Goal: Task Accomplishment & Management: Use online tool/utility

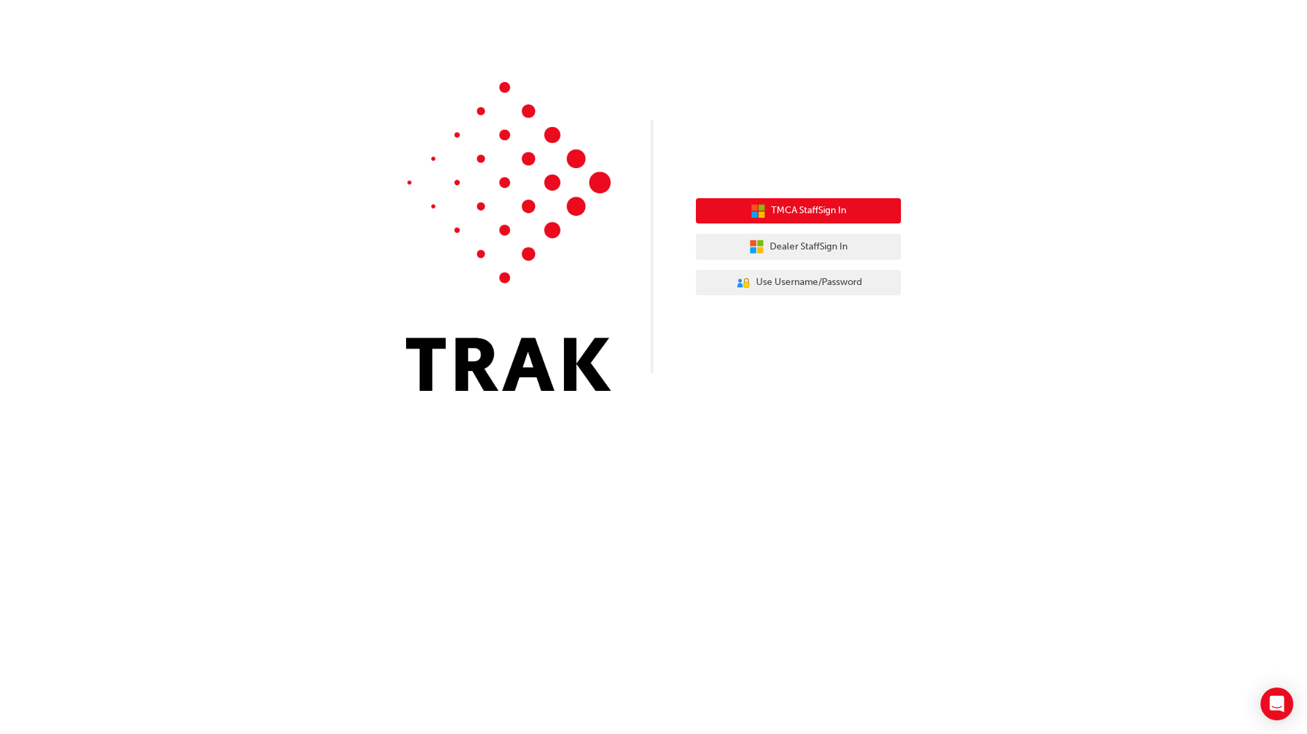
click at [813, 202] on button "TMCA Staff Sign In" at bounding box center [798, 211] width 205 height 26
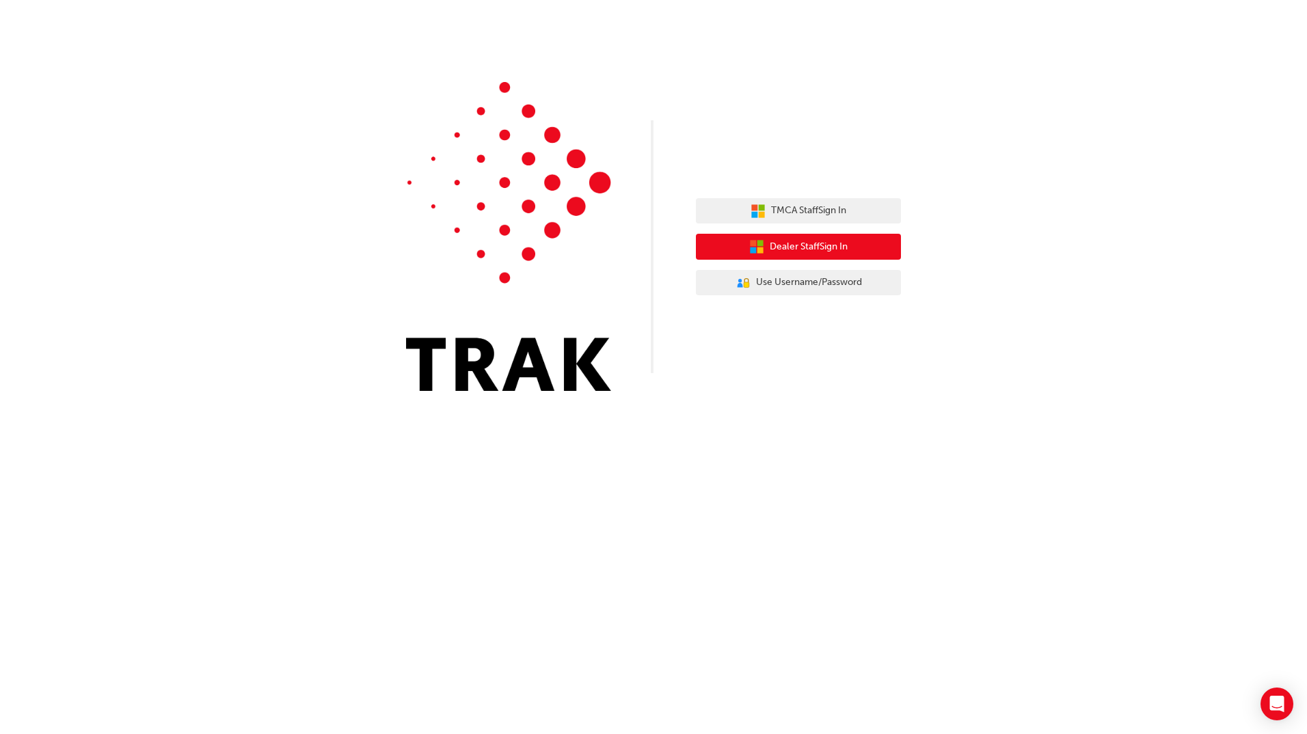
click at [813, 244] on span "Dealer Staff Sign In" at bounding box center [809, 247] width 78 height 16
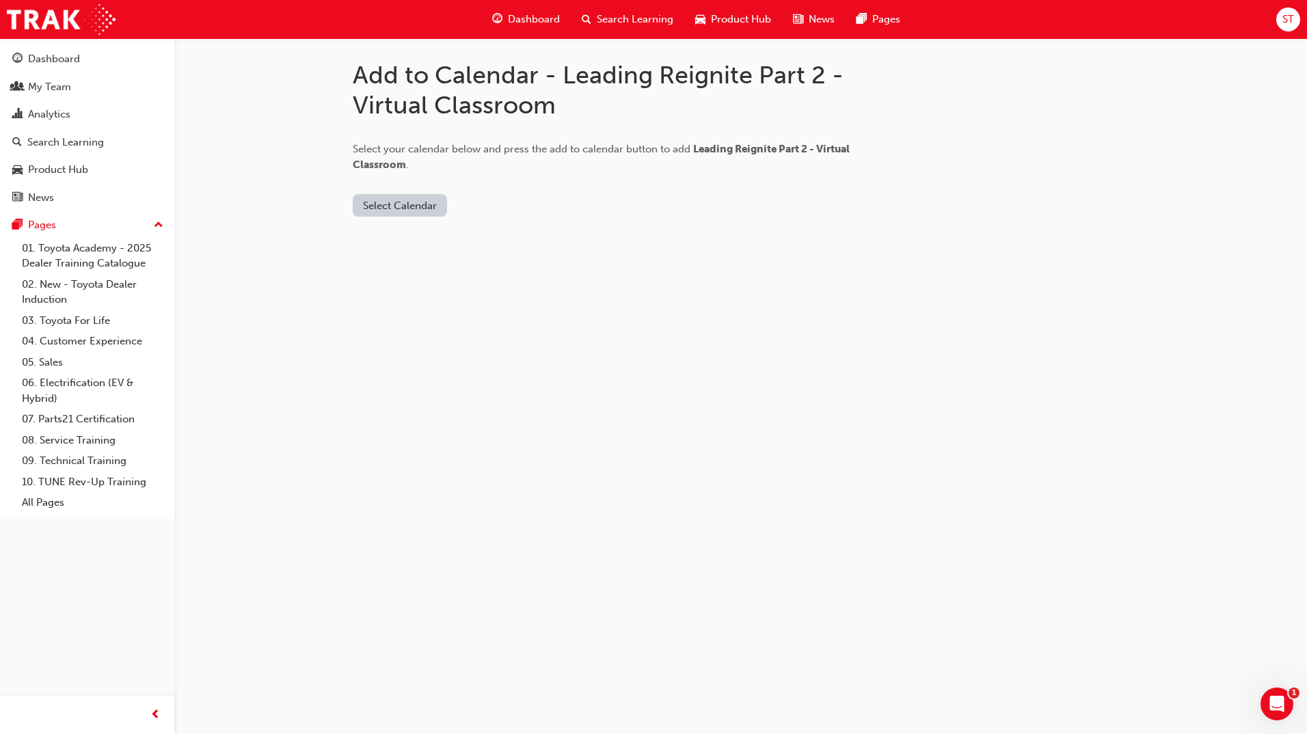
click at [388, 210] on button "Select Calendar" at bounding box center [400, 205] width 94 height 23
click at [397, 236] on div "[DOMAIN_NAME]" at bounding box center [401, 239] width 83 height 16
click at [517, 198] on button "Add to Calendar" at bounding box center [515, 205] width 97 height 23
